Goal: Task Accomplishment & Management: Complete application form

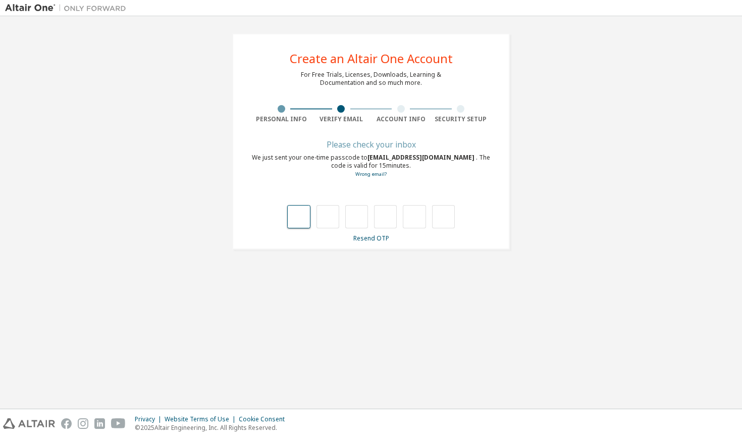
type input "*"
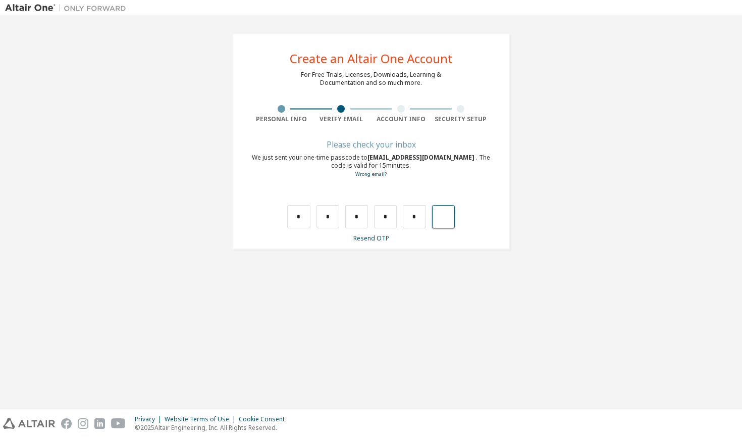
type input "*"
click at [301, 222] on input "text" at bounding box center [298, 216] width 23 height 23
type input "*"
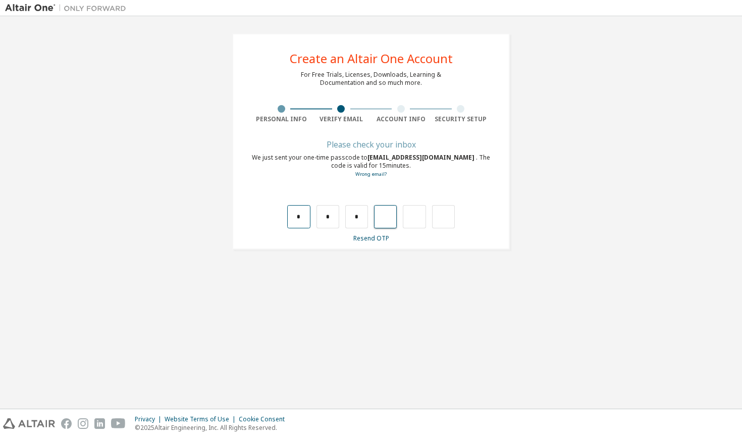
type input "*"
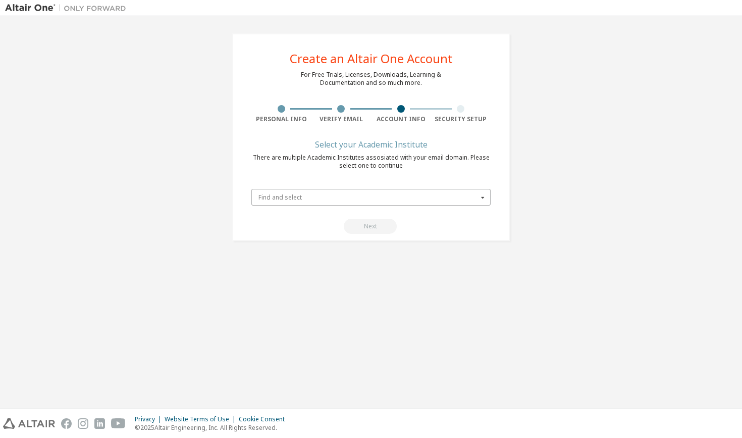
click at [314, 201] on input "text" at bounding box center [371, 197] width 238 height 16
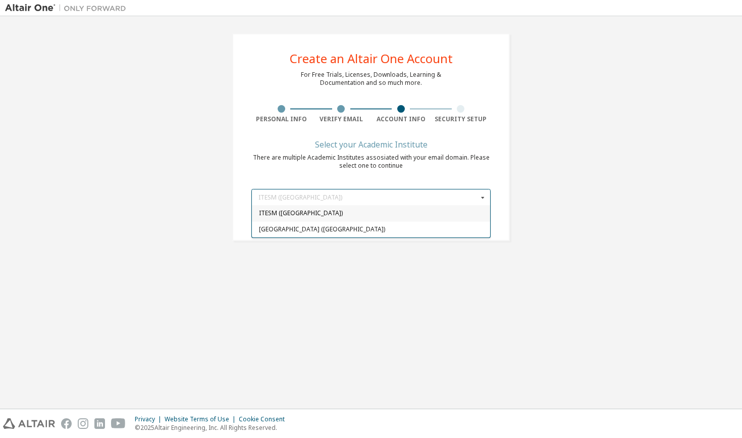
click at [313, 213] on span "ITESM ([GEOGRAPHIC_DATA])" at bounding box center [371, 213] width 225 height 6
type input "*****"
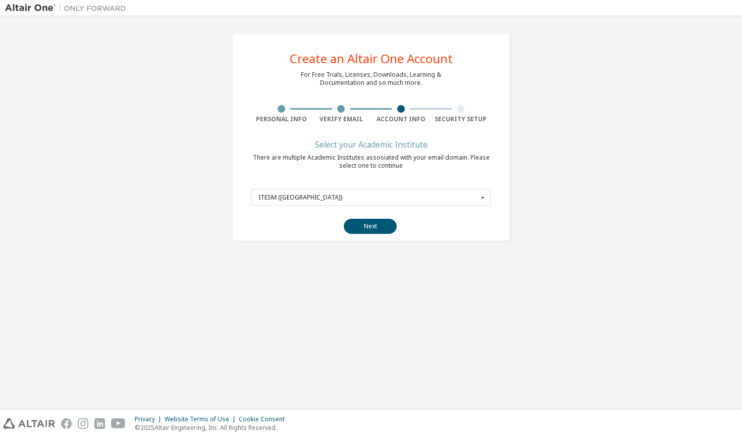
click at [359, 224] on button "Next" at bounding box center [370, 226] width 53 height 15
